Goal: Obtain resource: Download file/media

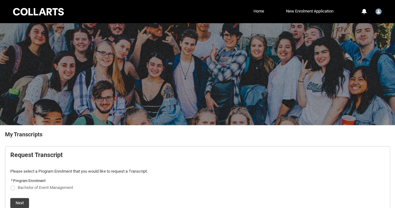
scroll to position [75, 0]
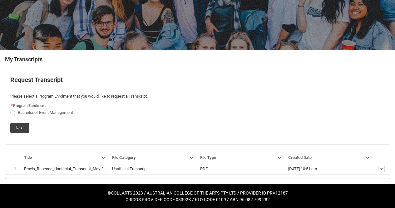
click at [16, 108] on legend "* Program Enrolment" at bounding box center [29, 105] width 38 height 7
click at [12, 112] on span "Request_Student_Transcript flow" at bounding box center [12, 112] width 5 height 5
click at [10, 109] on input "Bachelor of Event Management" at bounding box center [10, 109] width 0 height 0
radio input "true"
click at [18, 129] on button "Next" at bounding box center [19, 128] width 19 height 10
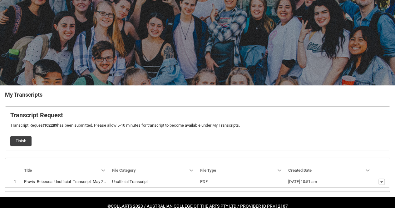
scroll to position [53, 0]
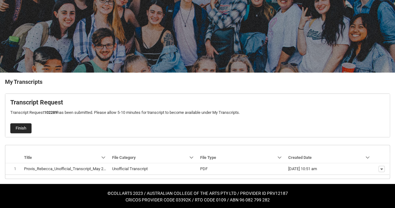
click at [23, 127] on button "Finish" at bounding box center [20, 128] width 21 height 10
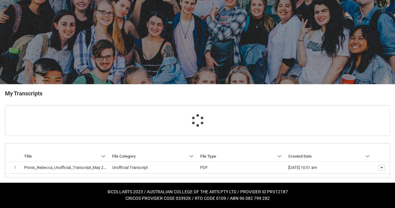
scroll to position [40, 0]
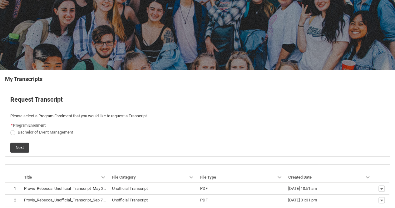
scroll to position [87, 0]
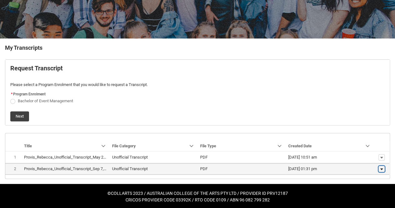
click at [383, 167] on lightning-primitive-icon "button" at bounding box center [382, 169] width 4 height 4
click at [369, 158] on span "Download" at bounding box center [367, 159] width 17 height 6
